Goal: Information Seeking & Learning: Learn about a topic

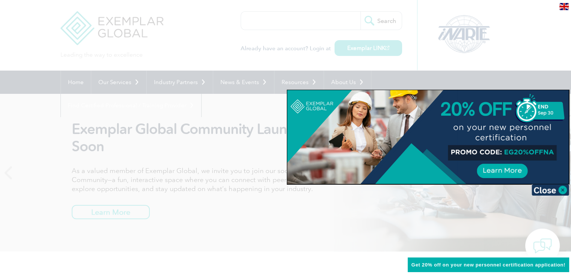
click at [544, 190] on img at bounding box center [551, 189] width 38 height 11
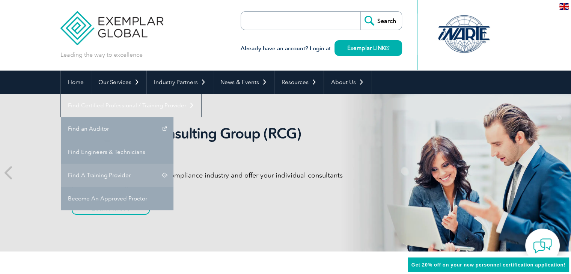
click at [173, 164] on link "Find A Training Provider" at bounding box center [117, 175] width 113 height 23
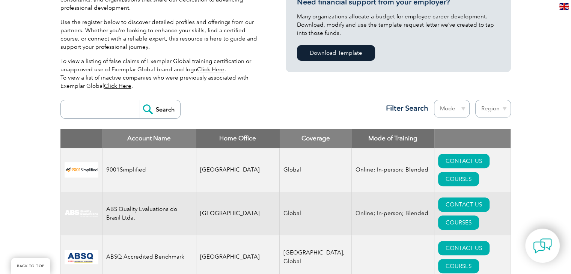
scroll to position [180, 0]
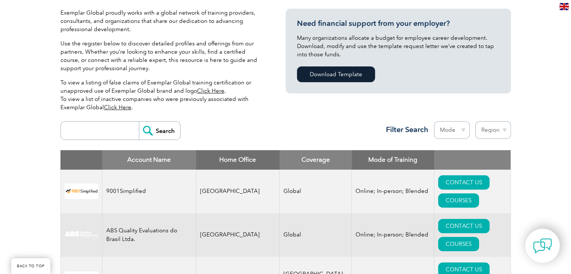
click at [111, 133] on input "search" at bounding box center [102, 131] width 74 height 18
type input "tnv"
click at [149, 128] on input "Search" at bounding box center [159, 131] width 41 height 18
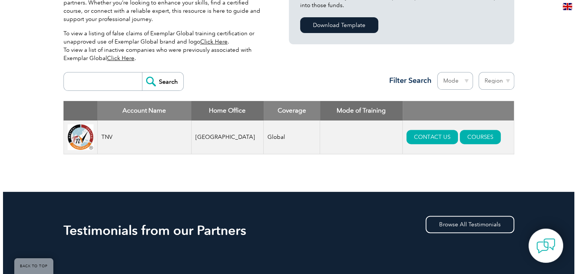
scroll to position [230, 0]
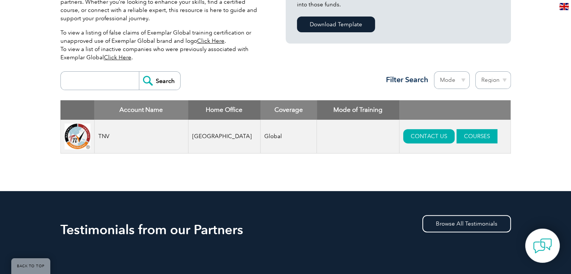
click at [456, 139] on link "COURSES" at bounding box center [476, 136] width 41 height 14
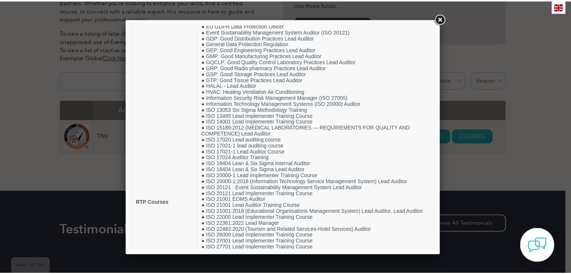
scroll to position [194, 0]
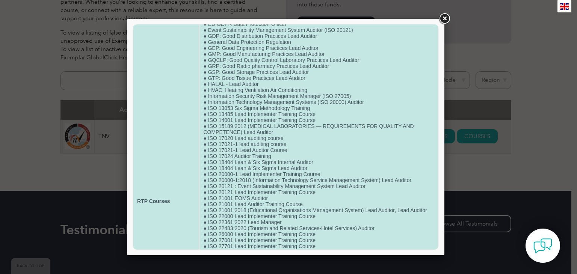
click at [313, 131] on td "● ISO 9001 Lead Implementer Training Course ● Certificate Course in Retail Mana…" at bounding box center [318, 201] width 238 height 689
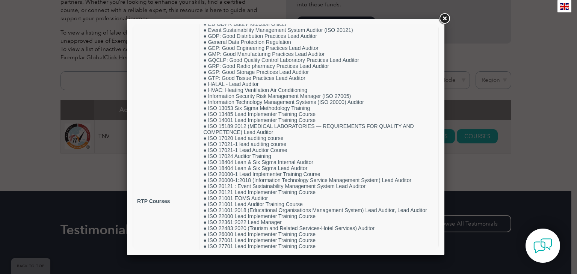
click at [444, 19] on link at bounding box center [444, 19] width 14 height 14
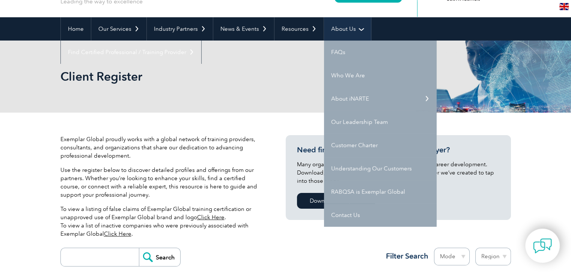
scroll to position [51, 0]
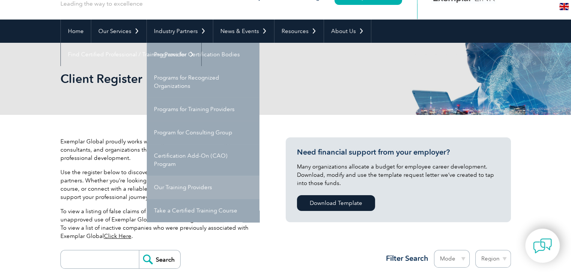
click at [193, 189] on link "Our Training Providers" at bounding box center [203, 187] width 113 height 23
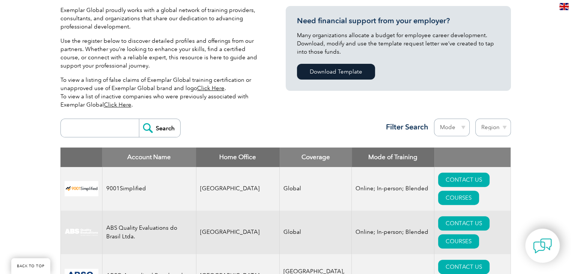
scroll to position [219, 0]
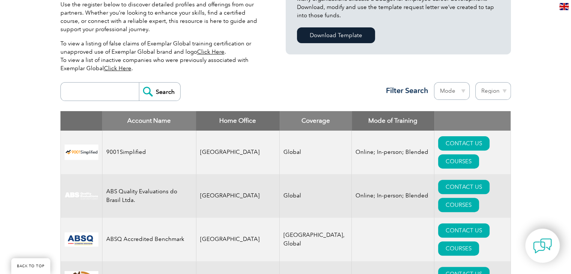
click at [125, 90] on input "search" at bounding box center [102, 92] width 74 height 18
type input "tnv"
click at [162, 92] on input "Search" at bounding box center [159, 92] width 41 height 18
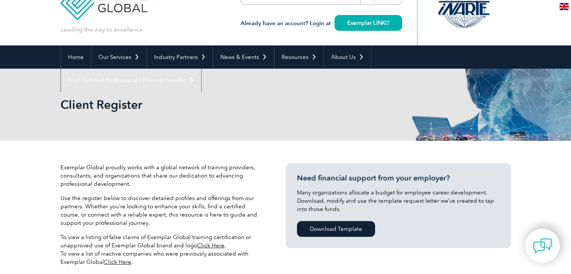
scroll to position [25, 0]
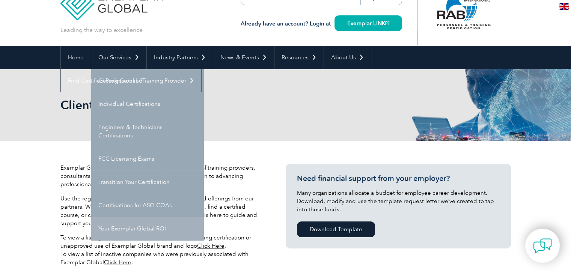
click at [158, 231] on link "Your Exemplar Global ROI" at bounding box center [147, 228] width 113 height 23
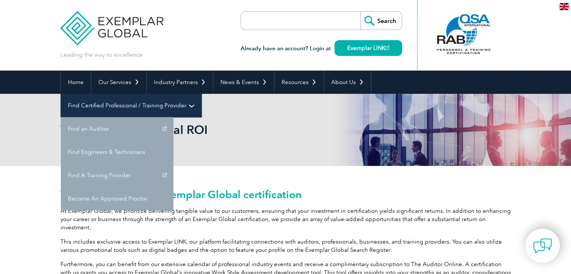
click at [201, 94] on link "Find Certified Professional / Training Provider" at bounding box center [131, 105] width 140 height 23
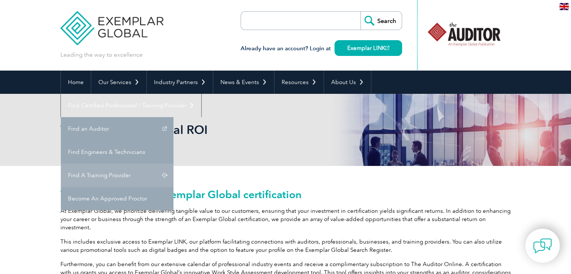
click at [173, 164] on link "Find A Training Provider" at bounding box center [117, 175] width 113 height 23
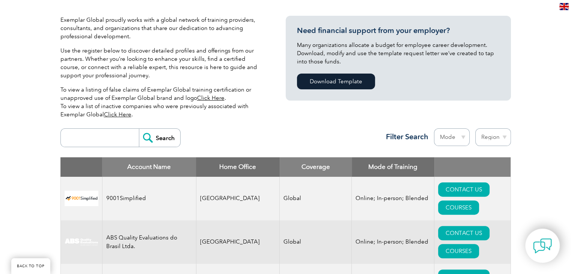
scroll to position [173, 0]
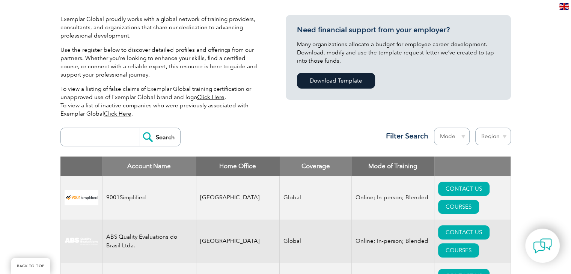
click at [103, 140] on input "search" at bounding box center [102, 137] width 74 height 18
type input "ricl"
click at [168, 138] on input "Search" at bounding box center [159, 137] width 41 height 18
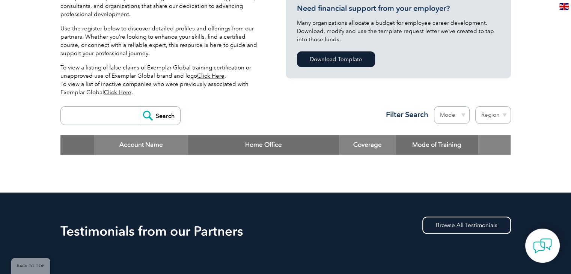
scroll to position [197, 0]
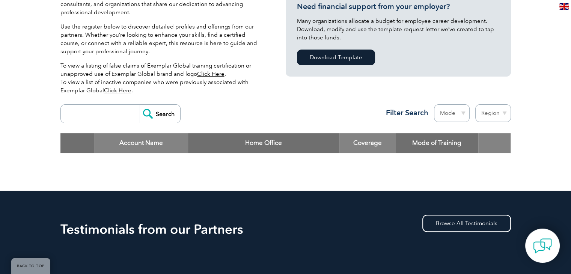
click at [120, 116] on input "search" at bounding box center [102, 114] width 74 height 18
type input "royal"
click at [154, 107] on input "Search" at bounding box center [159, 114] width 41 height 18
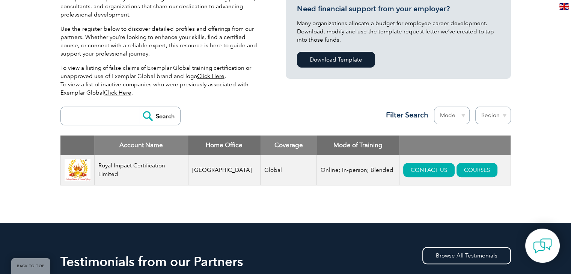
scroll to position [195, 0]
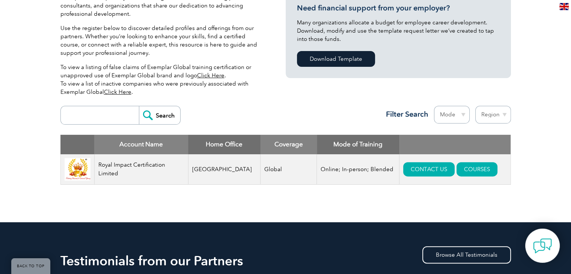
click at [93, 112] on input "search" at bounding box center [102, 115] width 74 height 18
type input "tnv"
click at [155, 119] on input "Search" at bounding box center [159, 115] width 41 height 18
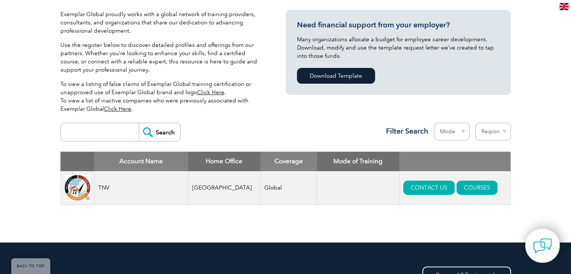
scroll to position [177, 0]
